Goal: Task Accomplishment & Management: Use online tool/utility

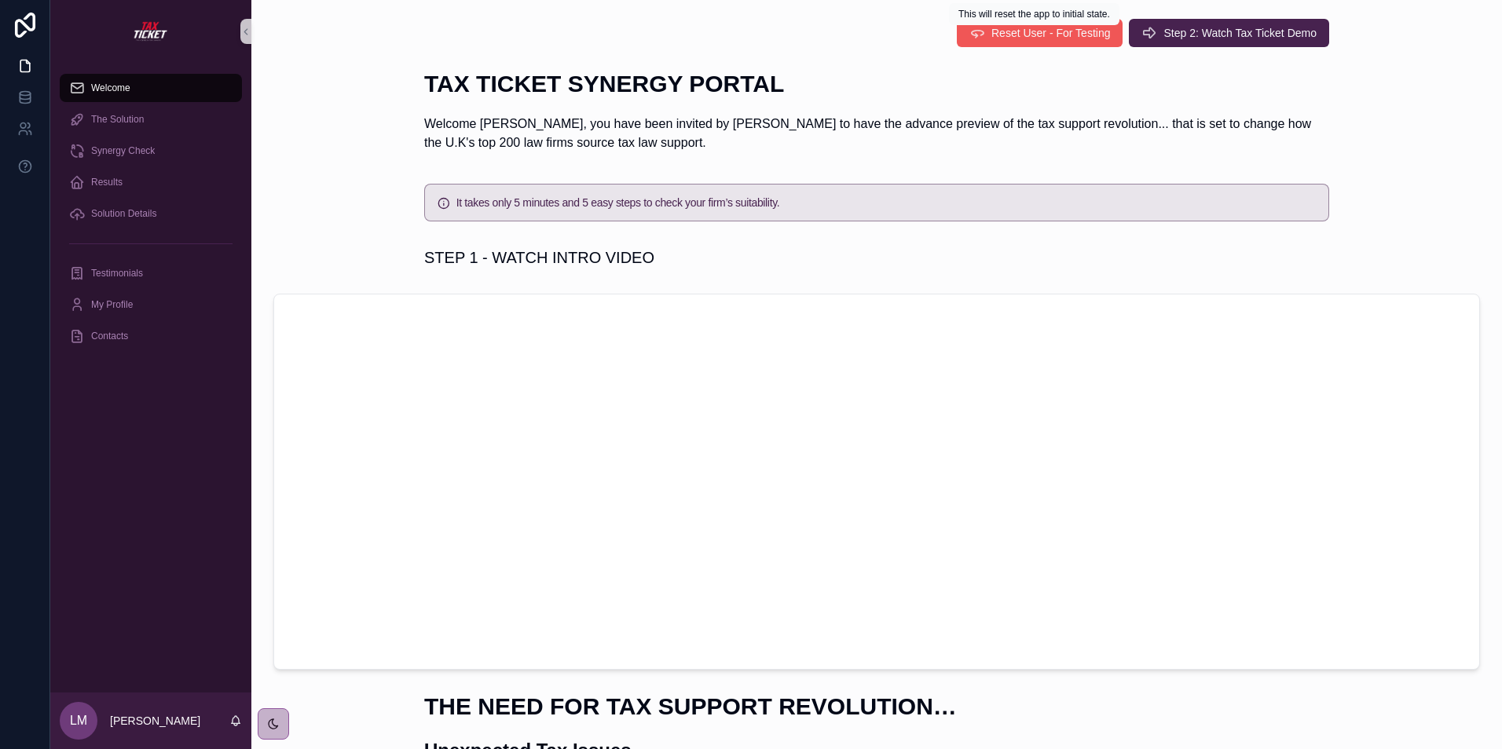
click at [1019, 31] on span "Reset User - For Testing" at bounding box center [1050, 33] width 119 height 16
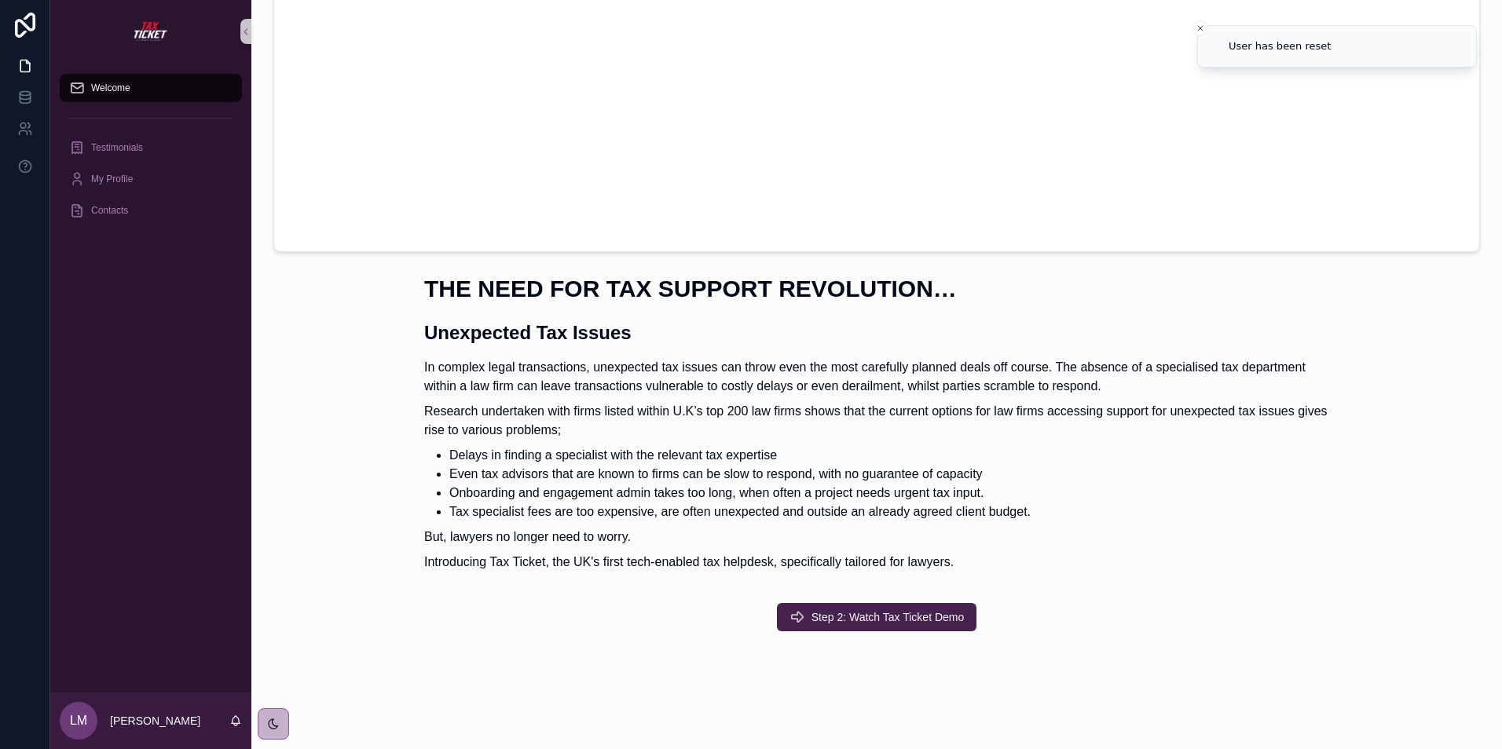
scroll to position [432, 0]
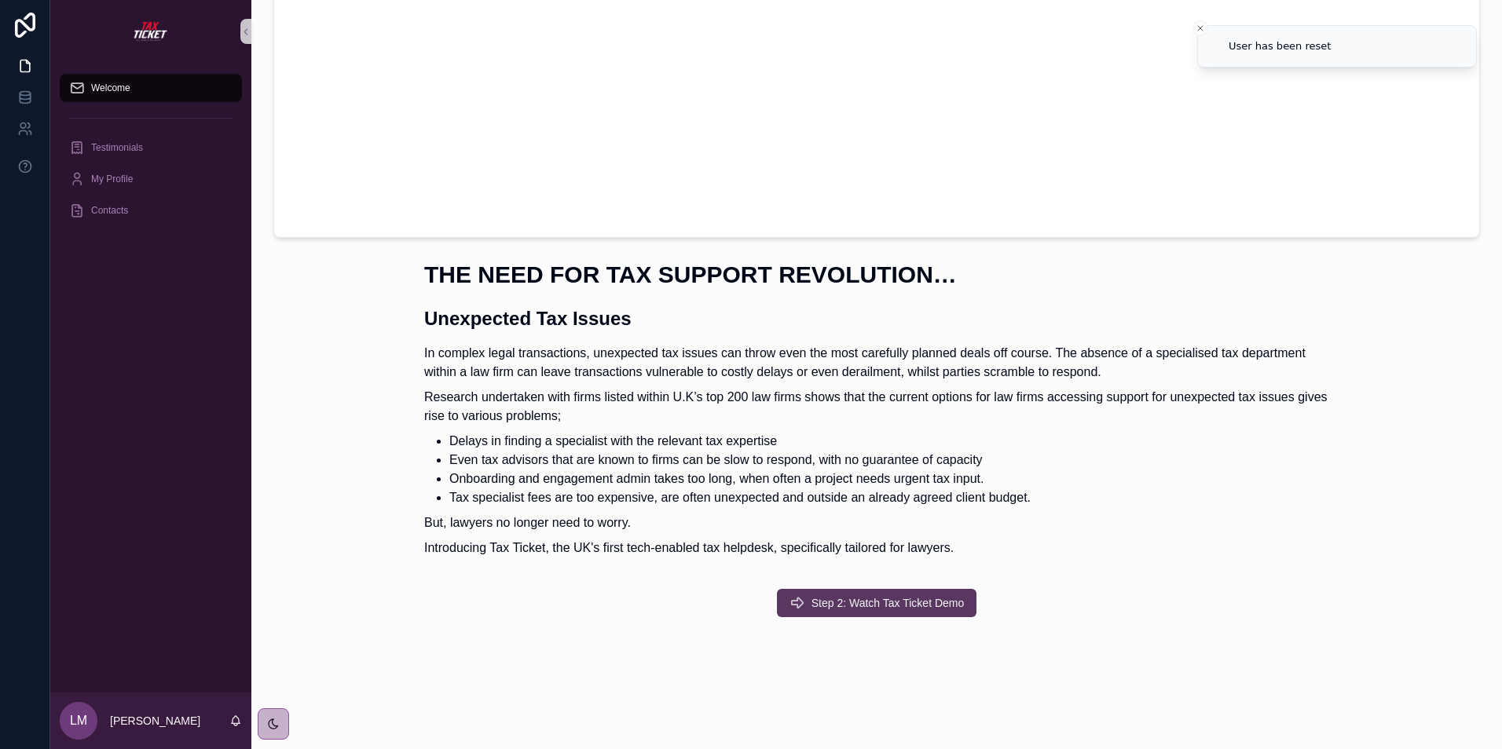
click at [859, 605] on span "Step 2: Watch Tax Ticket Demo" at bounding box center [887, 603] width 153 height 16
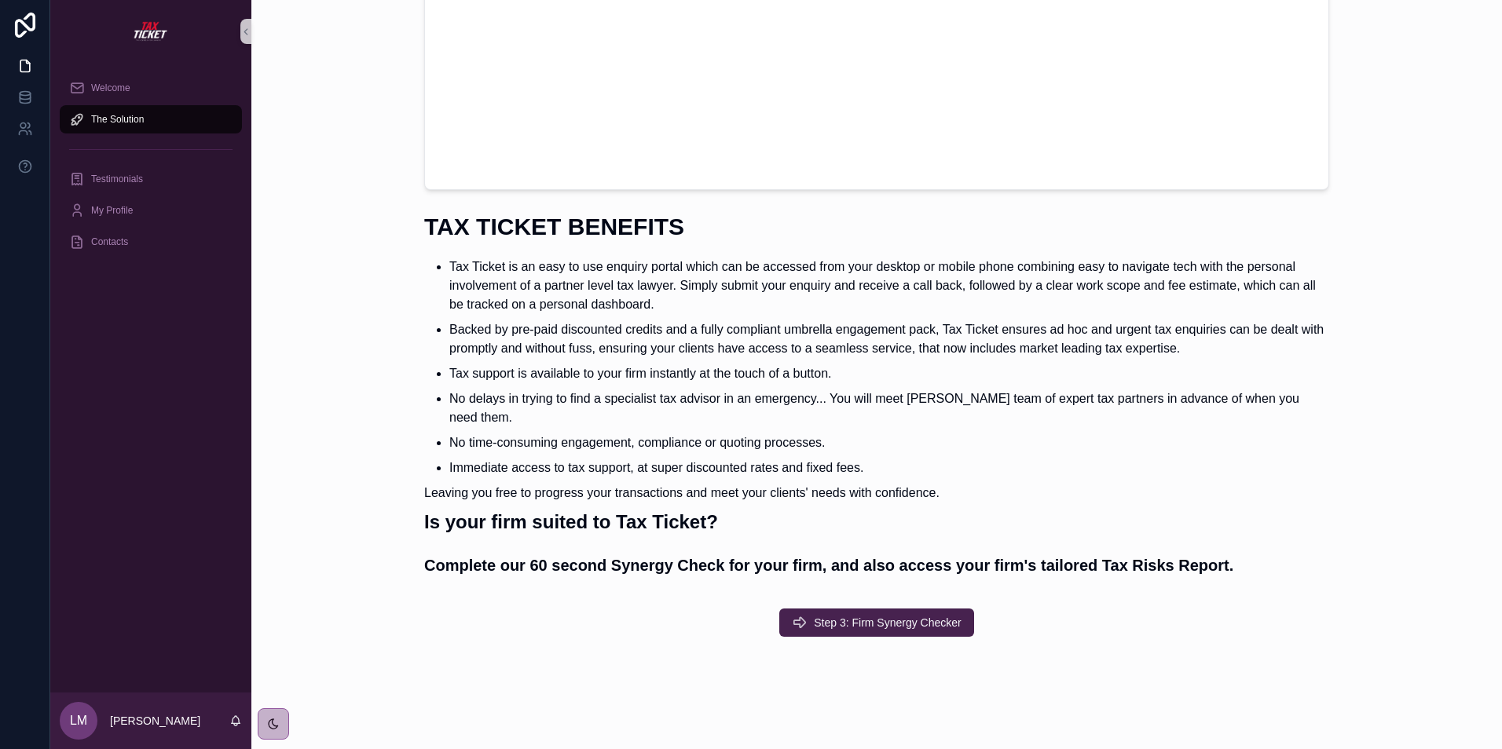
scroll to position [352, 0]
click at [868, 614] on span "Step 3: Firm Synergy Checker" at bounding box center [888, 622] width 148 height 16
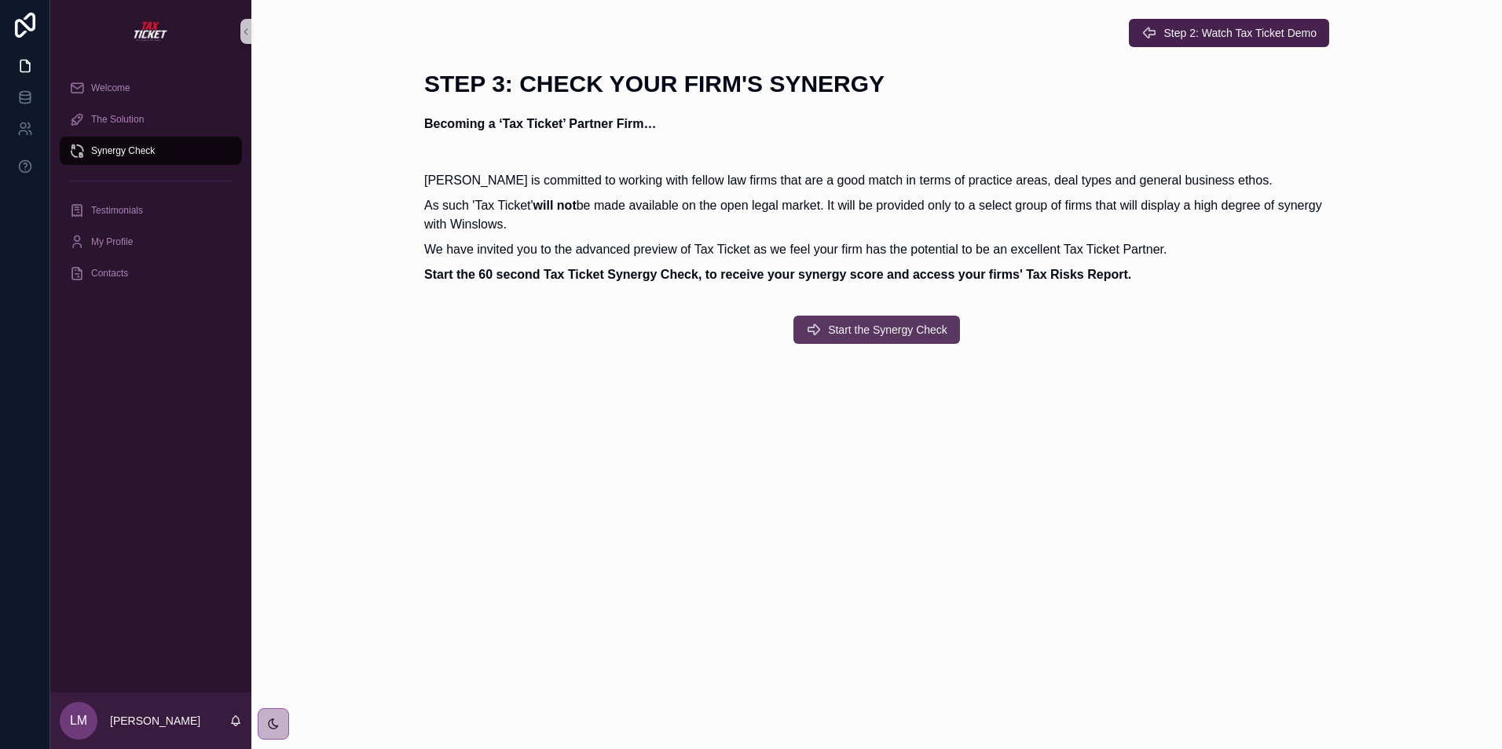
click at [869, 331] on span "Start the Synergy Check" at bounding box center [887, 330] width 119 height 16
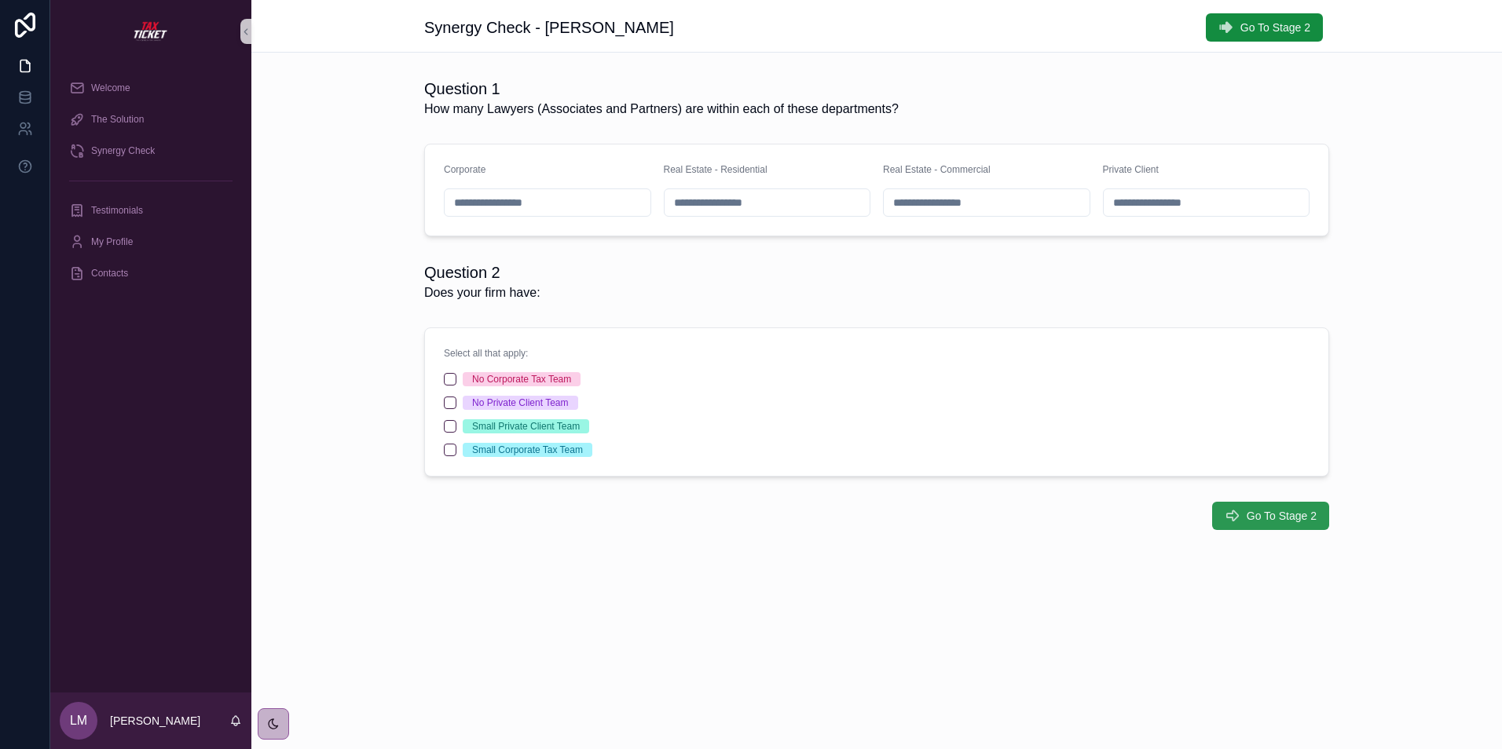
click at [1266, 513] on span "Go To Stage 2" at bounding box center [1282, 516] width 70 height 16
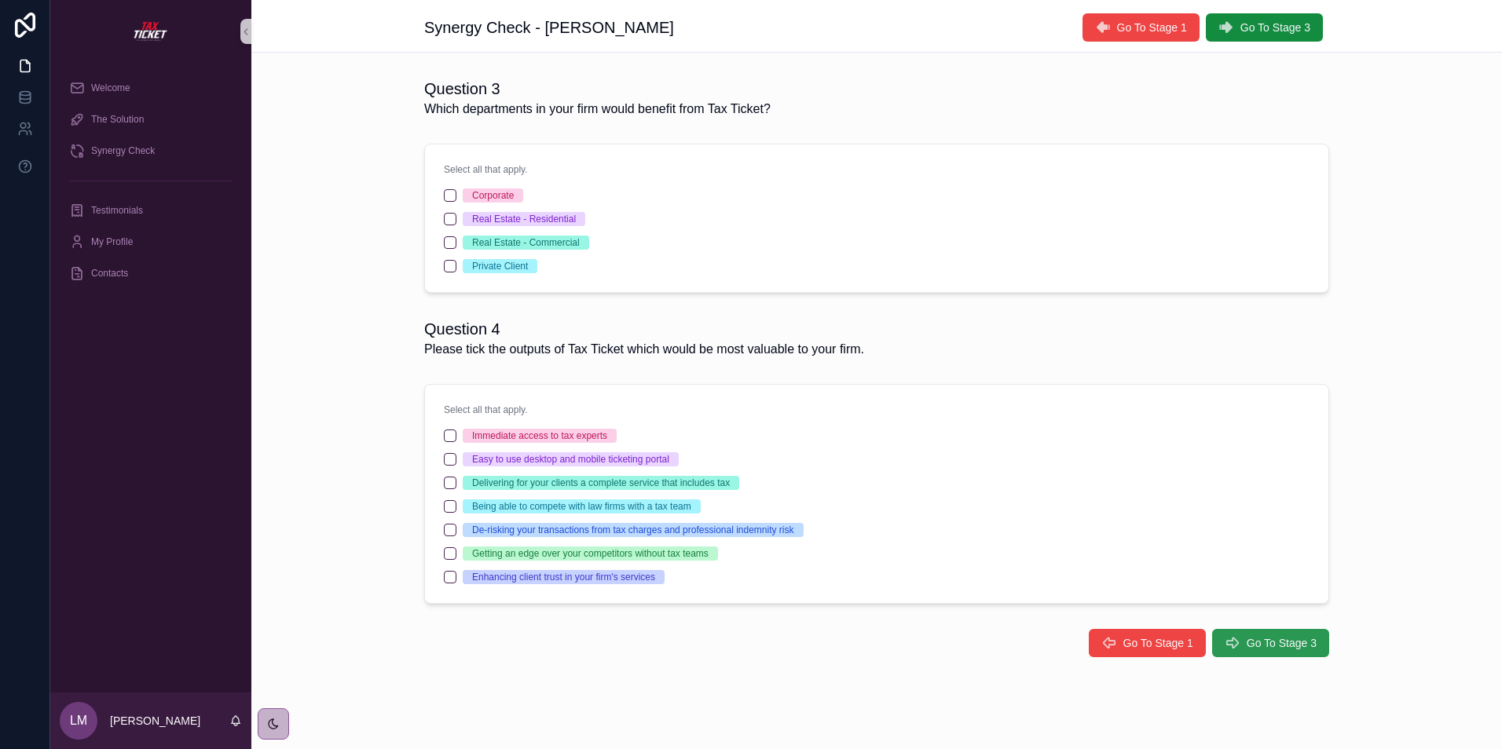
click at [1259, 644] on span "Go To Stage 3" at bounding box center [1282, 643] width 70 height 16
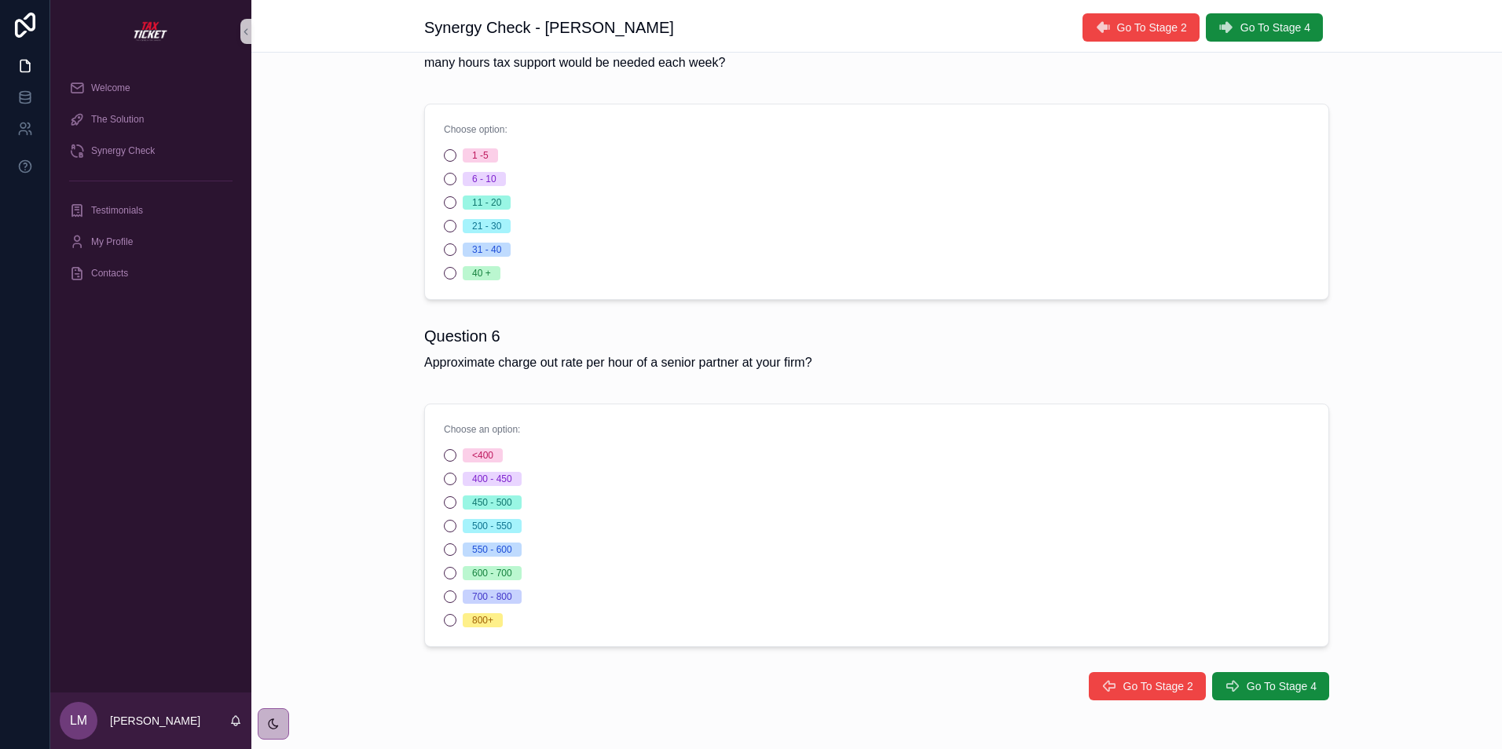
scroll to position [130, 0]
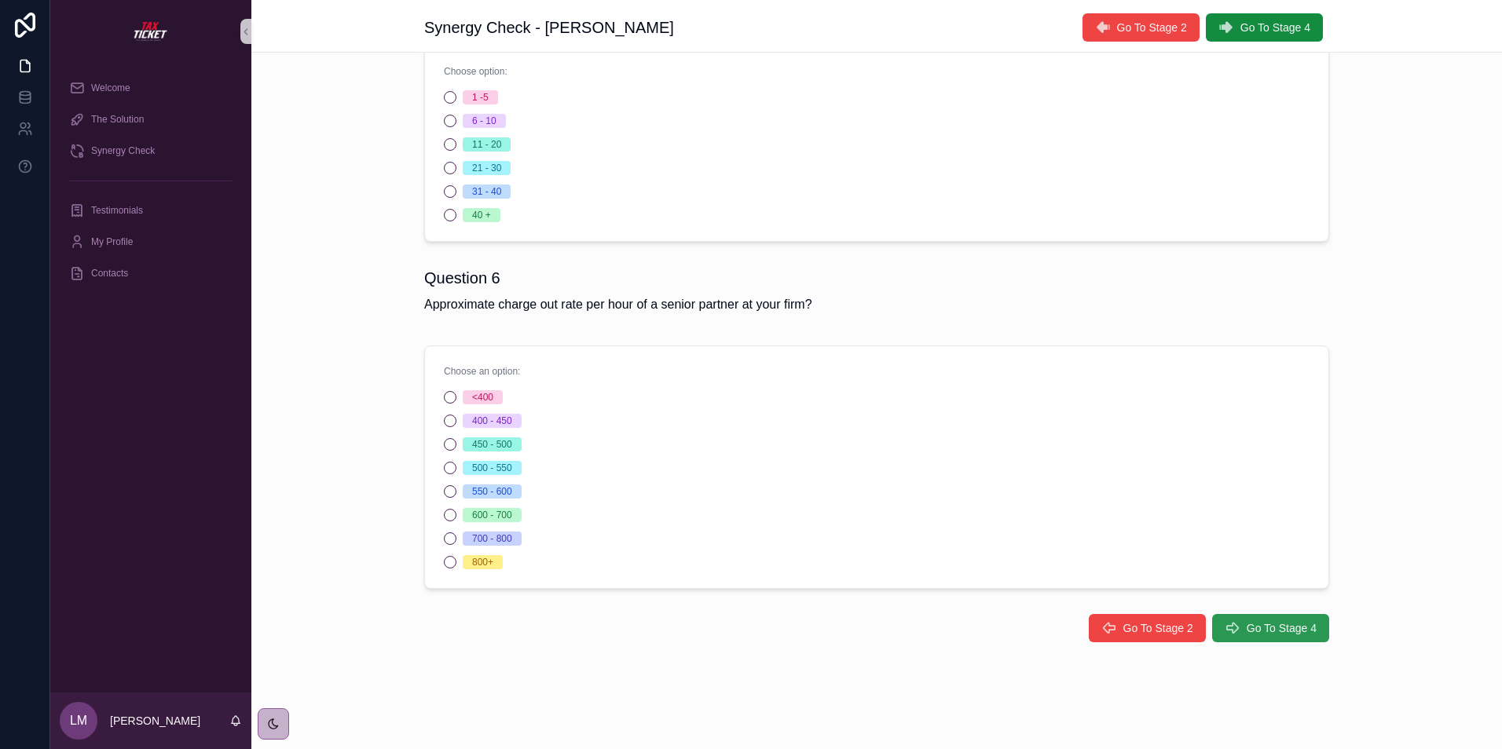
click at [1254, 628] on span "Go To Stage 4" at bounding box center [1282, 629] width 70 height 16
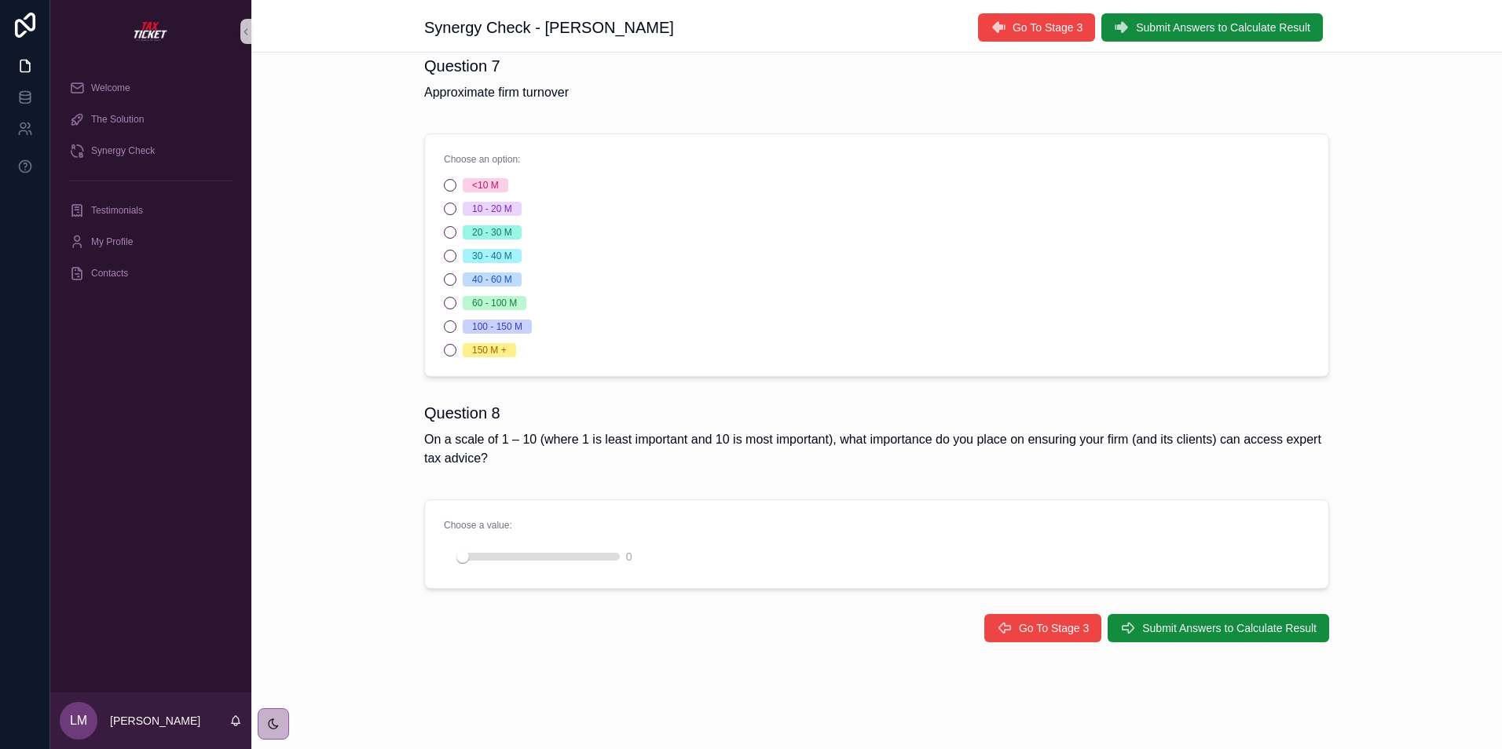
scroll to position [23, 0]
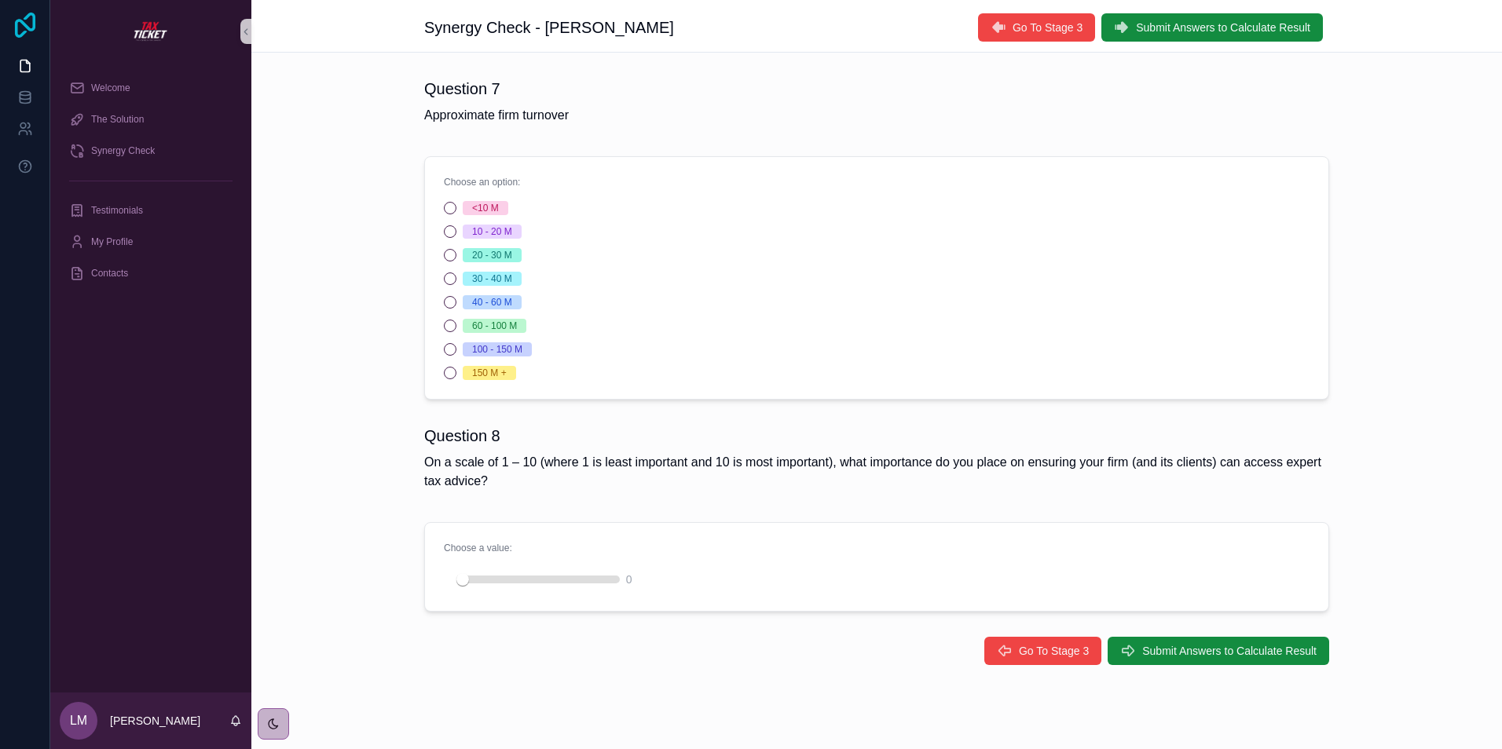
click at [24, 20] on icon at bounding box center [25, 25] width 20 height 25
